Goal: Information Seeking & Learning: Learn about a topic

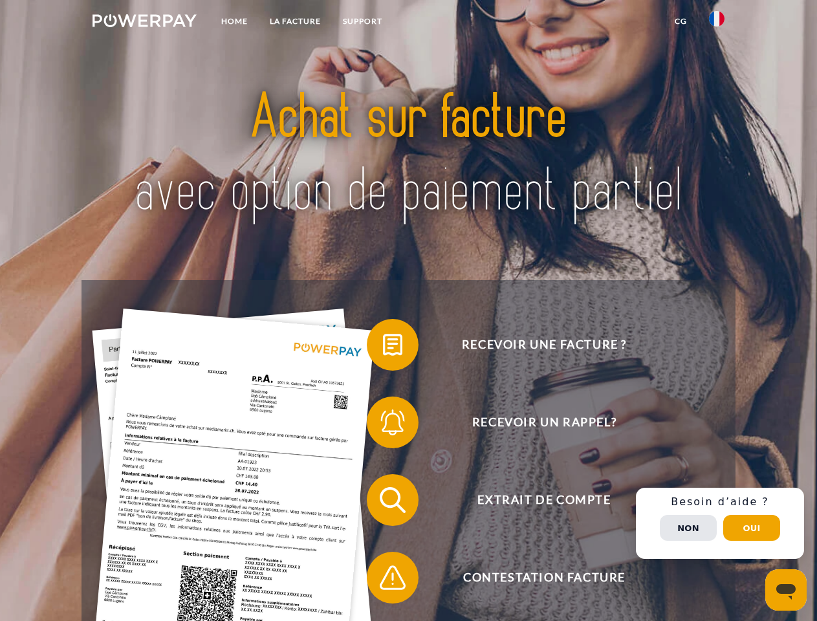
click at [144, 23] on img at bounding box center [145, 20] width 104 height 13
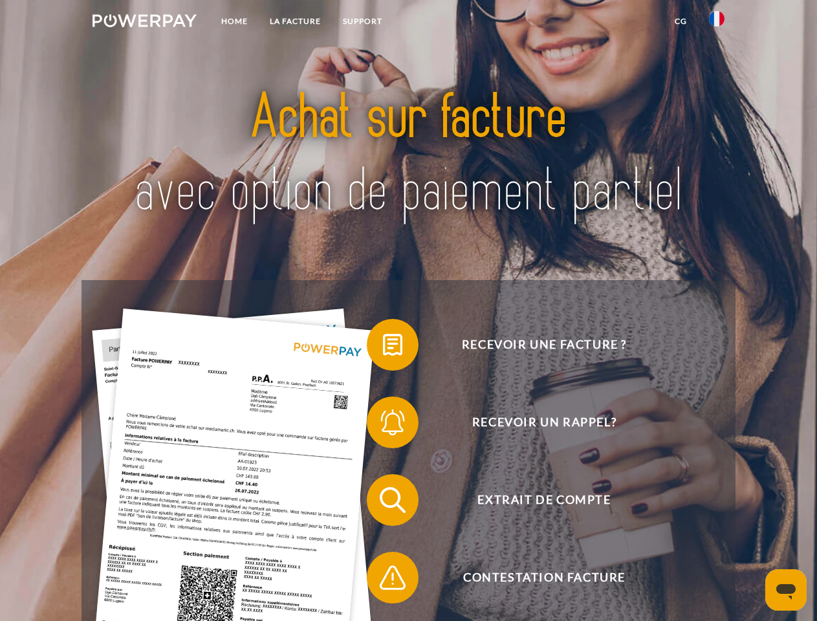
click at [717, 23] on img at bounding box center [717, 19] width 16 height 16
click at [681, 21] on link "CG" at bounding box center [681, 21] width 34 height 23
click at [383, 347] on span at bounding box center [373, 344] width 65 height 65
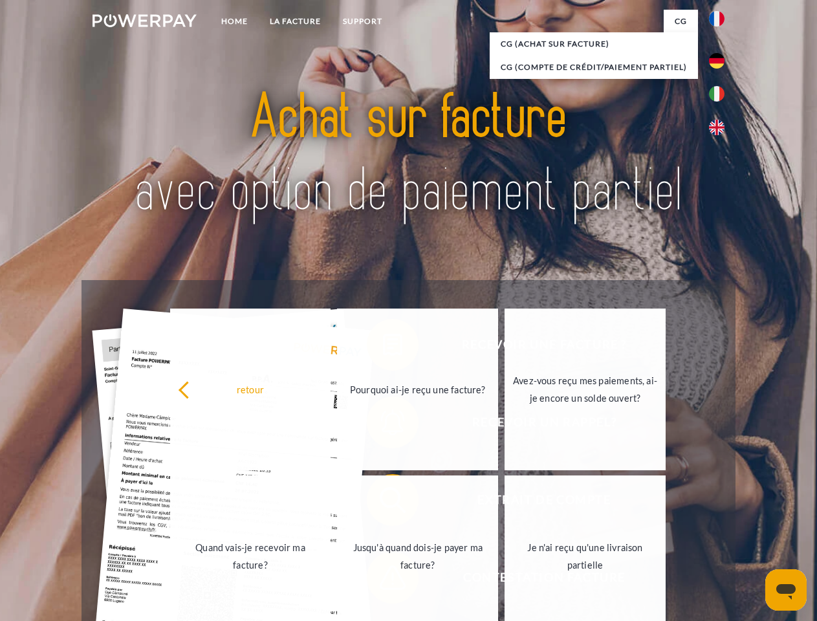
click at [331, 503] on link "Quand vais-je recevoir ma facture?" at bounding box center [250, 557] width 161 height 162
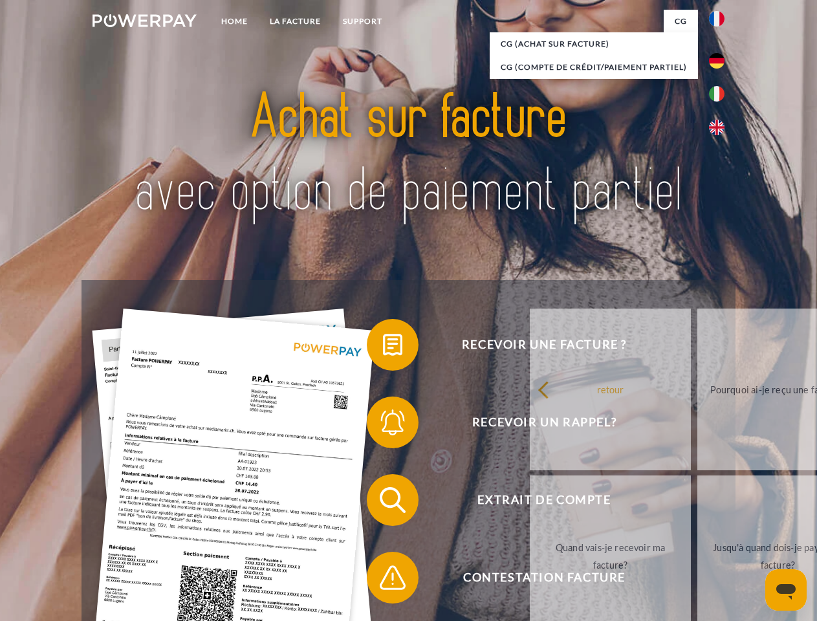
click at [383, 580] on span at bounding box center [373, 577] width 65 height 65
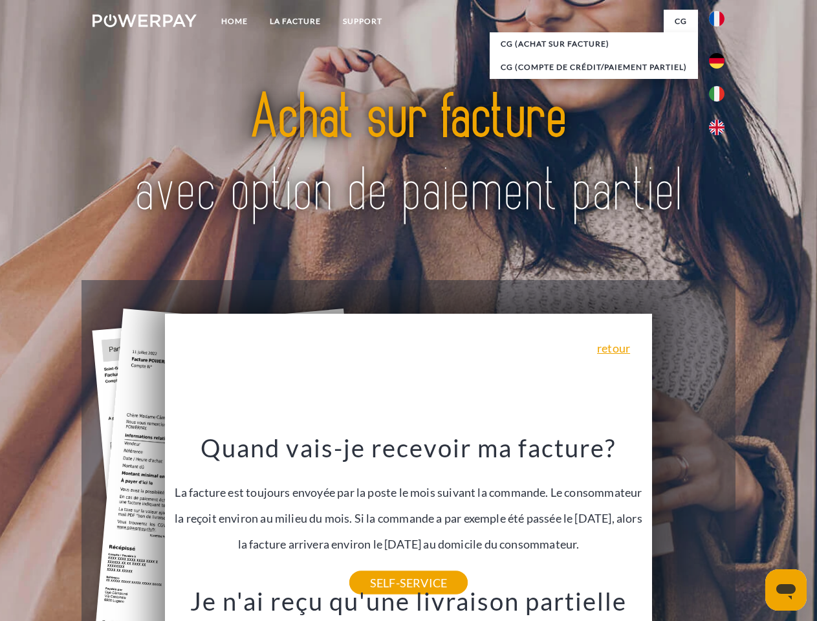
click at [688, 526] on span "Extrait de compte" at bounding box center [544, 500] width 317 height 52
click at [752, 528] on header "Home LA FACTURE Support" at bounding box center [408, 446] width 817 height 893
